Goal: Task Accomplishment & Management: Complete application form

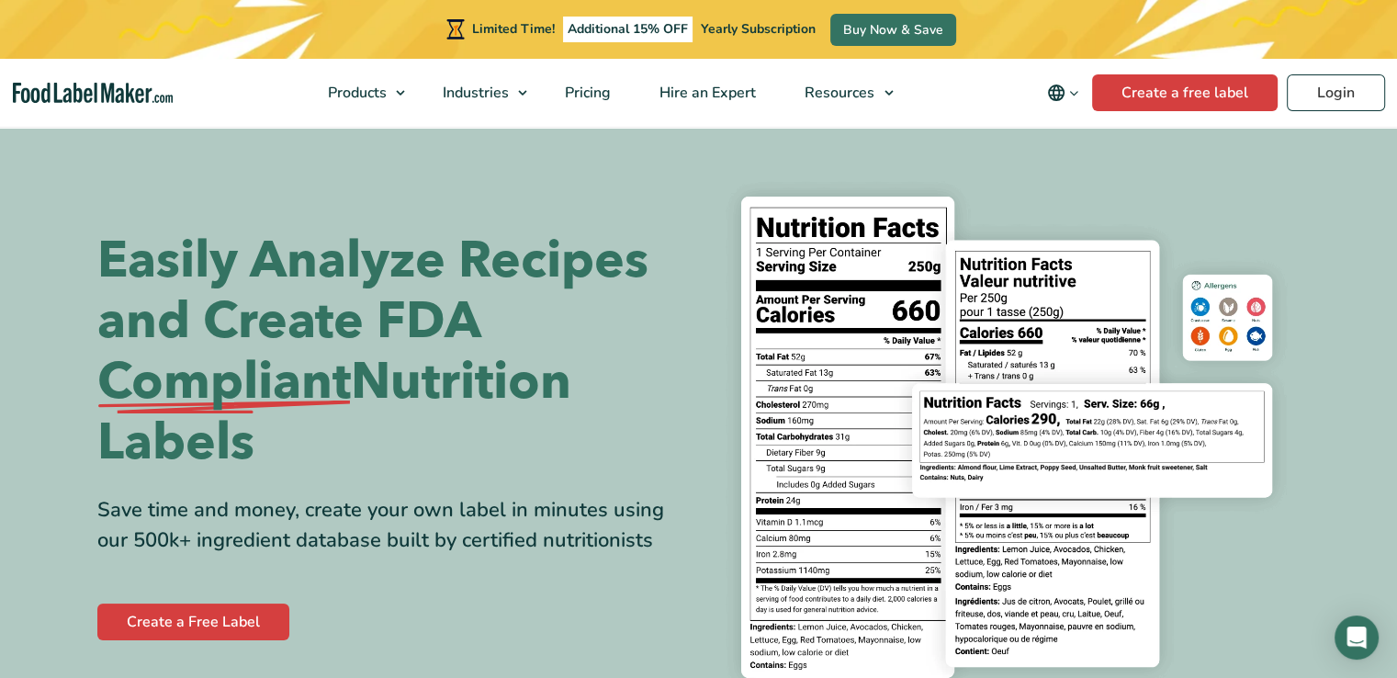
scroll to position [107, 0]
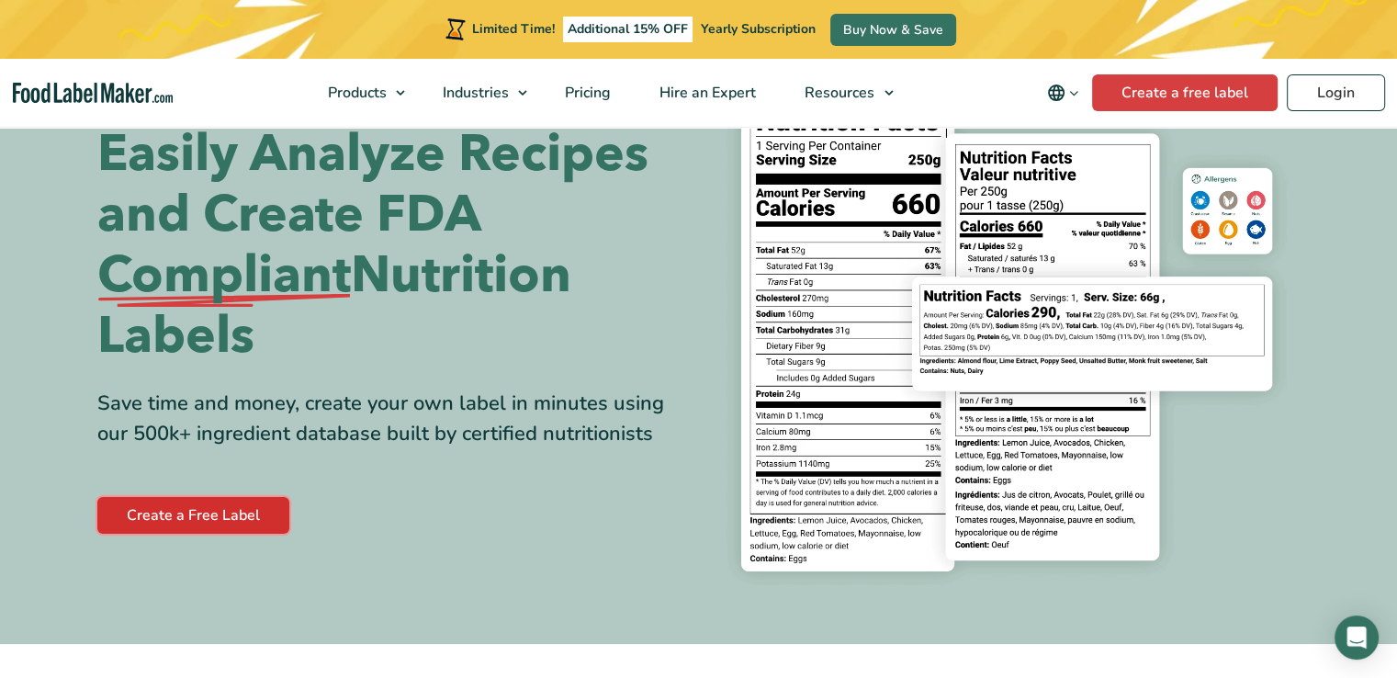
click at [217, 518] on link "Create a Free Label" at bounding box center [193, 515] width 192 height 37
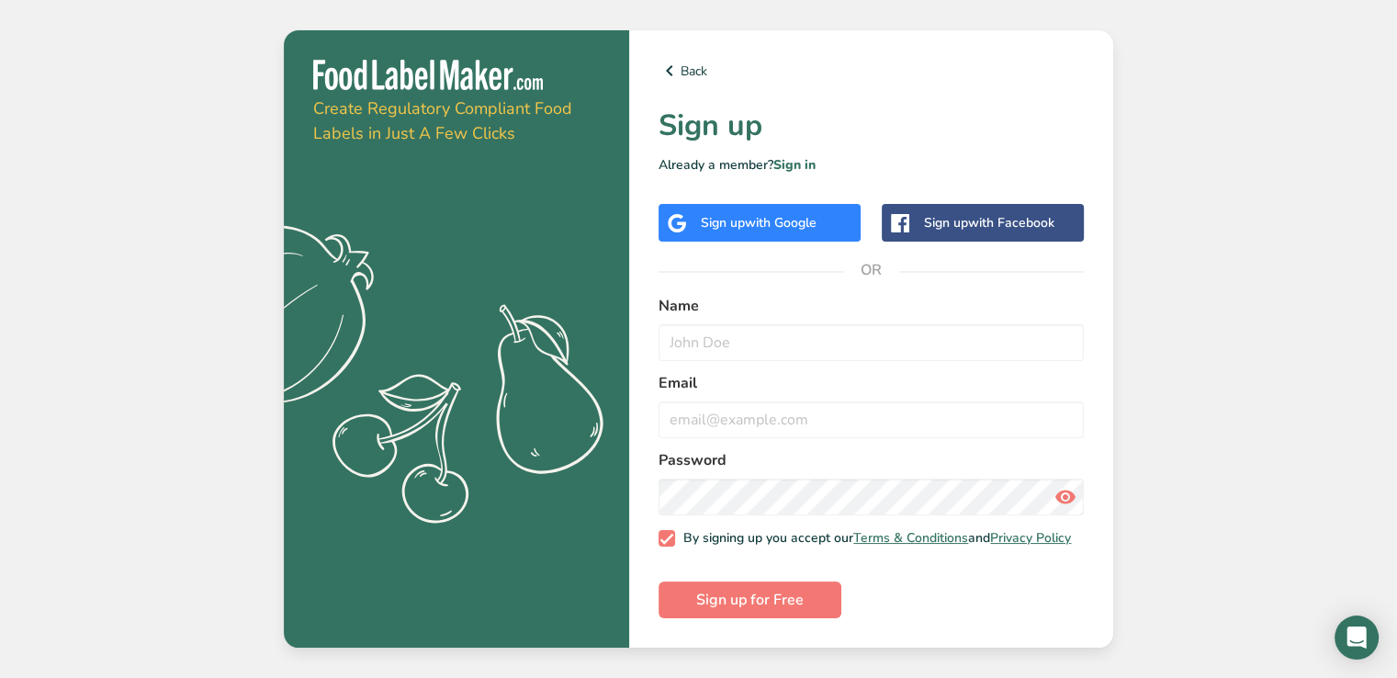
click at [774, 232] on div "Sign up with Google" at bounding box center [759, 223] width 202 height 38
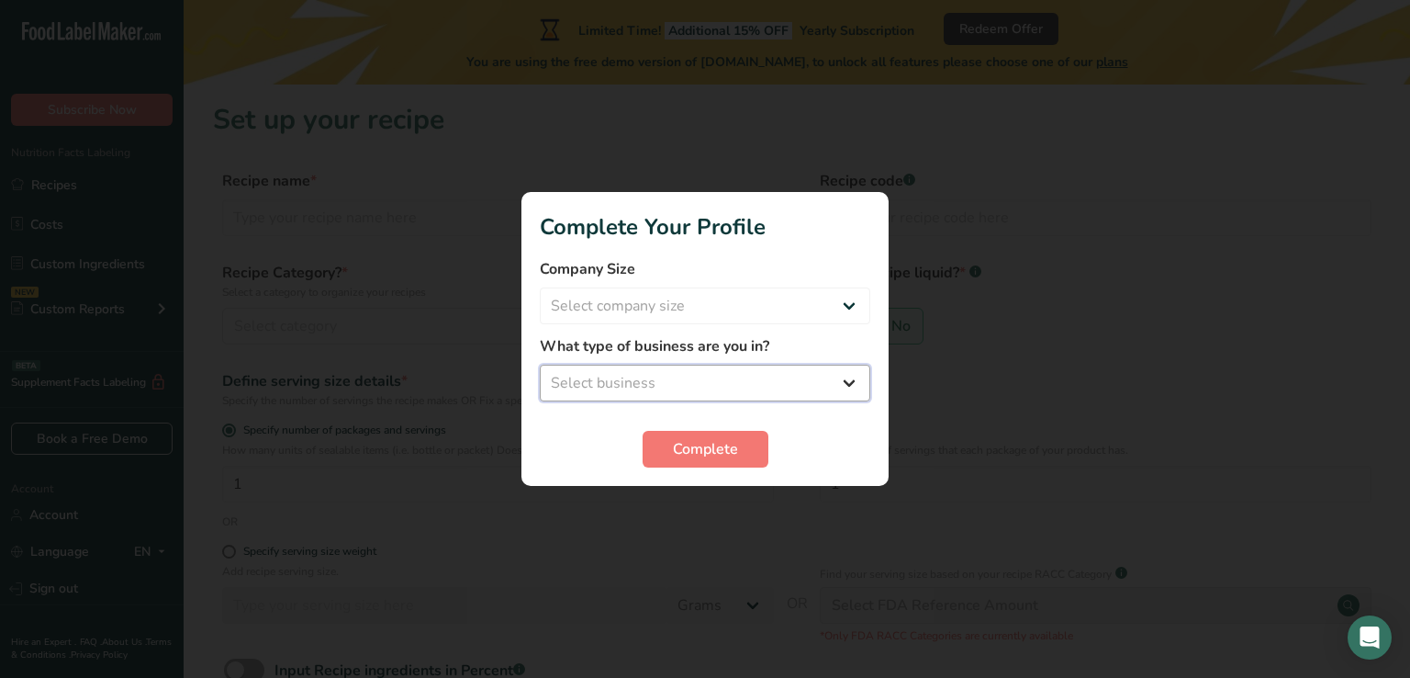
click at [855, 395] on select "Select business Packaged Food Manufacturer Restaurant & Cafe Bakery Meal Plans …" at bounding box center [705, 383] width 331 height 37
select select "1"
click at [540, 365] on select "Select business Packaged Food Manufacturer Restaurant & Cafe Bakery Meal Plans …" at bounding box center [705, 383] width 331 height 37
click at [714, 433] on button "Complete" at bounding box center [706, 449] width 126 height 37
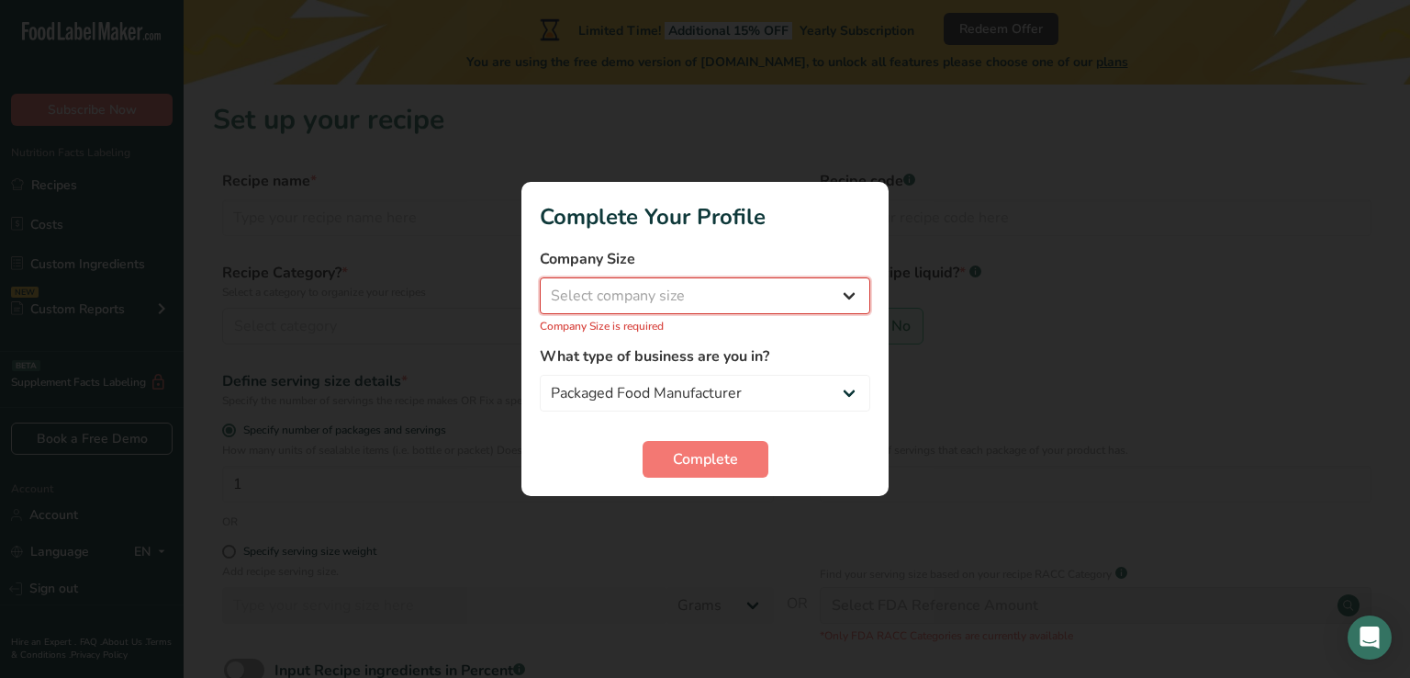
click at [758, 307] on select "Select company size Fewer than 10 Employees 10 to 50 Employees 51 to 500 Employ…" at bounding box center [705, 295] width 331 height 37
select select "2"
click at [540, 287] on select "Select company size Fewer than 10 Employees 10 to 50 Employees 51 to 500 Employ…" at bounding box center [705, 295] width 331 height 37
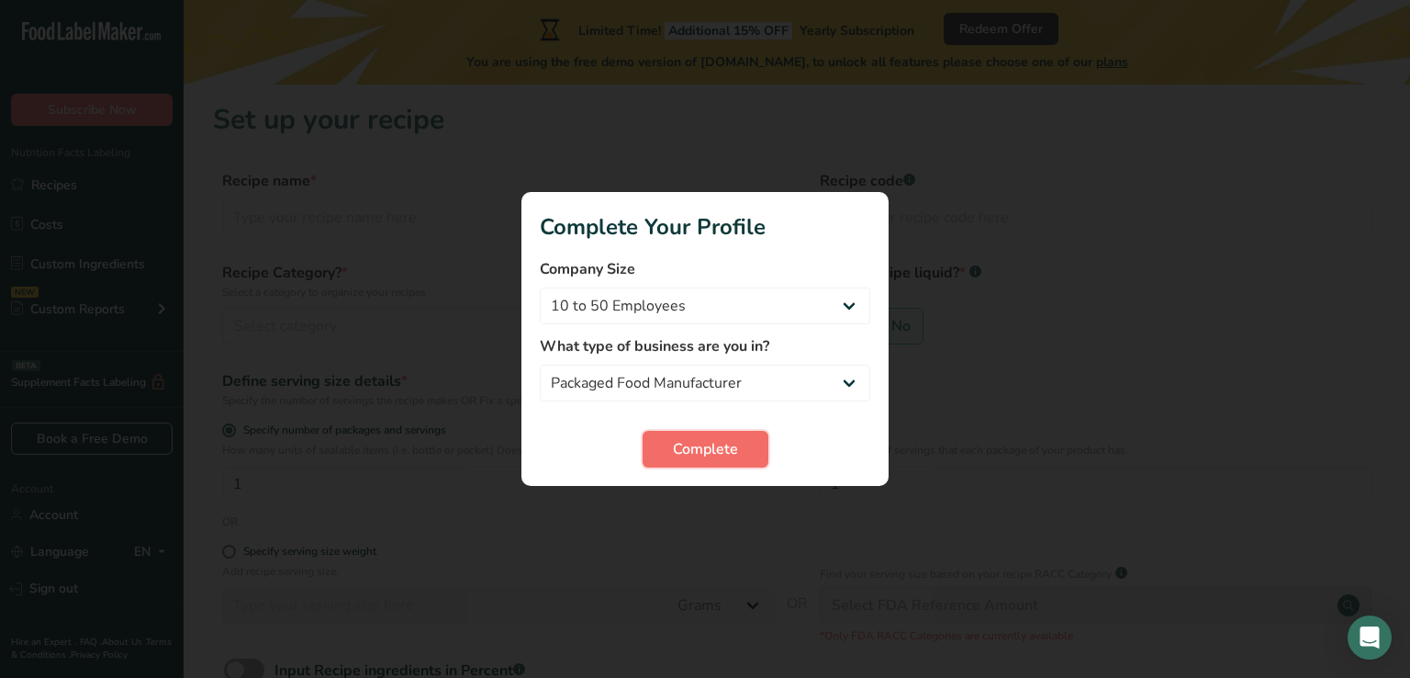
click at [704, 453] on span "Complete" at bounding box center [705, 449] width 65 height 22
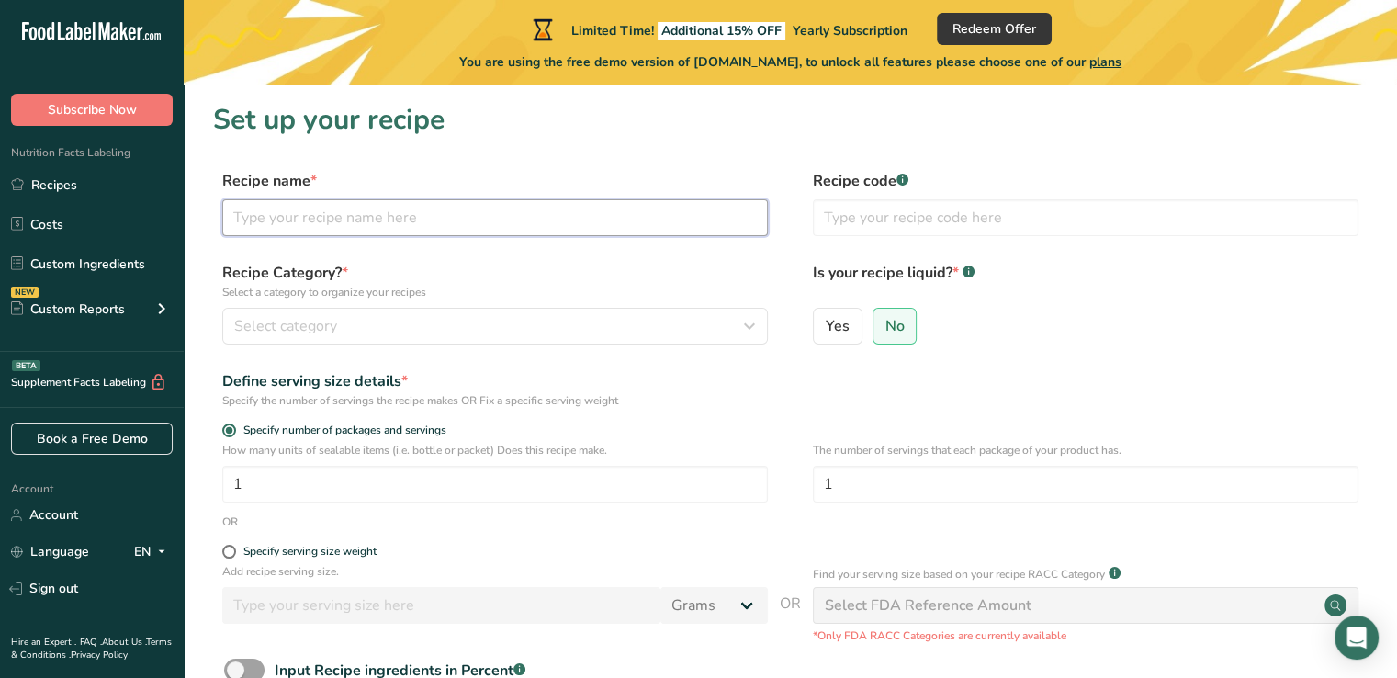
click at [343, 212] on input "text" at bounding box center [494, 217] width 545 height 37
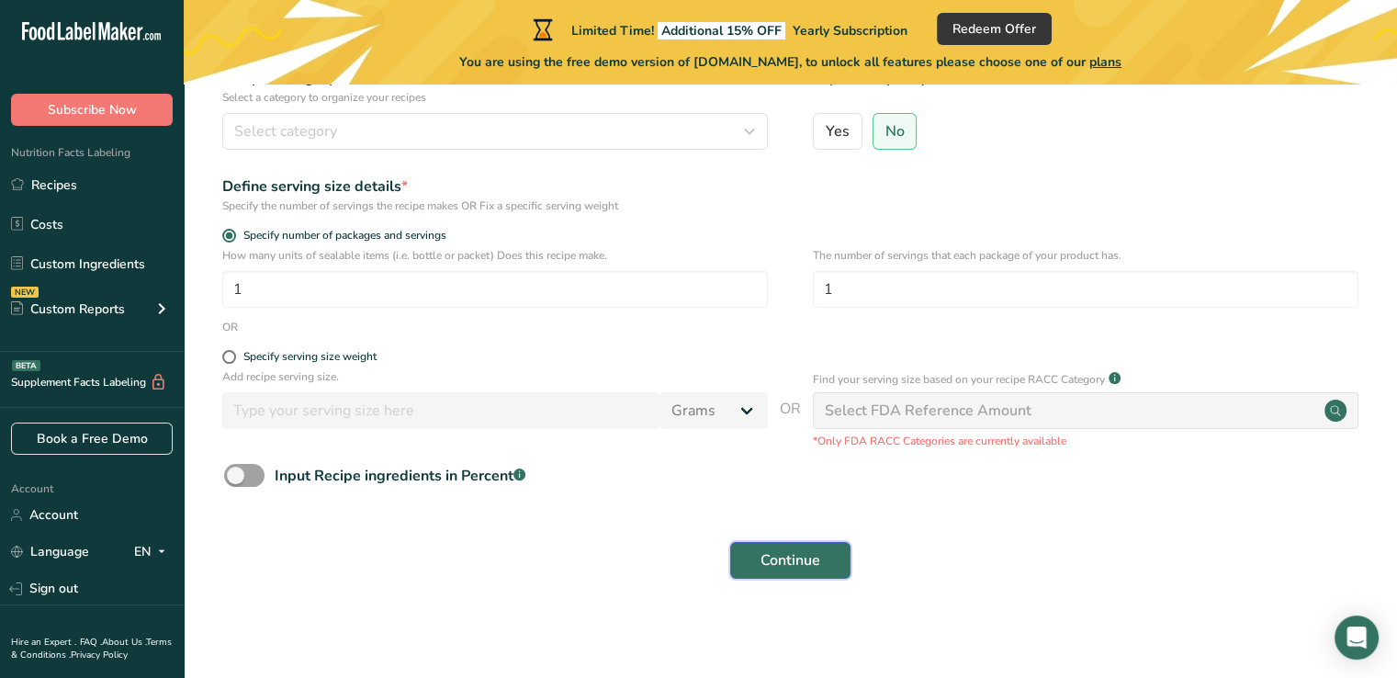
click at [810, 570] on button "Continue" at bounding box center [790, 560] width 120 height 37
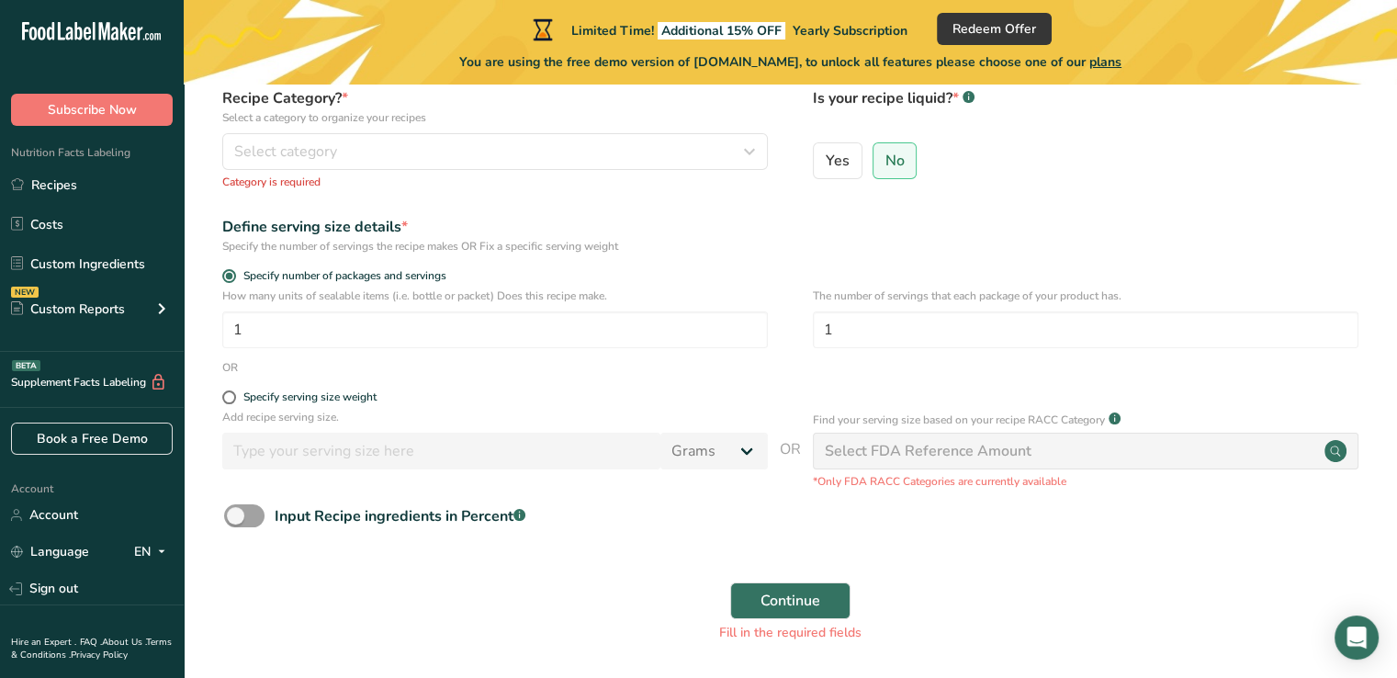
click at [886, 452] on div "Select FDA Reference Amount" at bounding box center [928, 451] width 207 height 22
